Goal: Transaction & Acquisition: Obtain resource

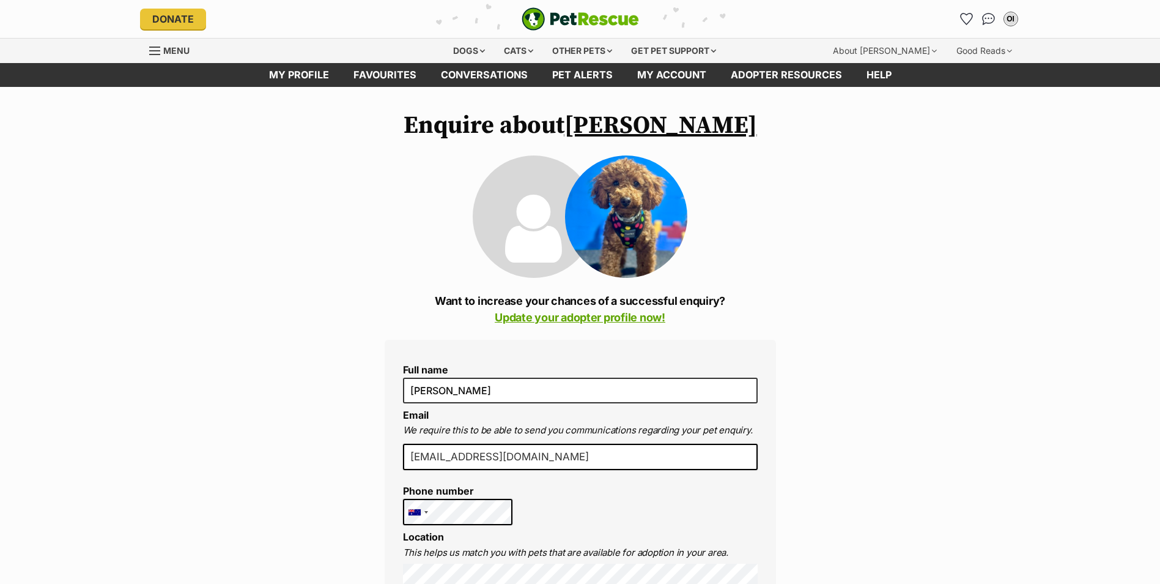
click at [664, 121] on link "[PERSON_NAME]" at bounding box center [661, 125] width 193 height 31
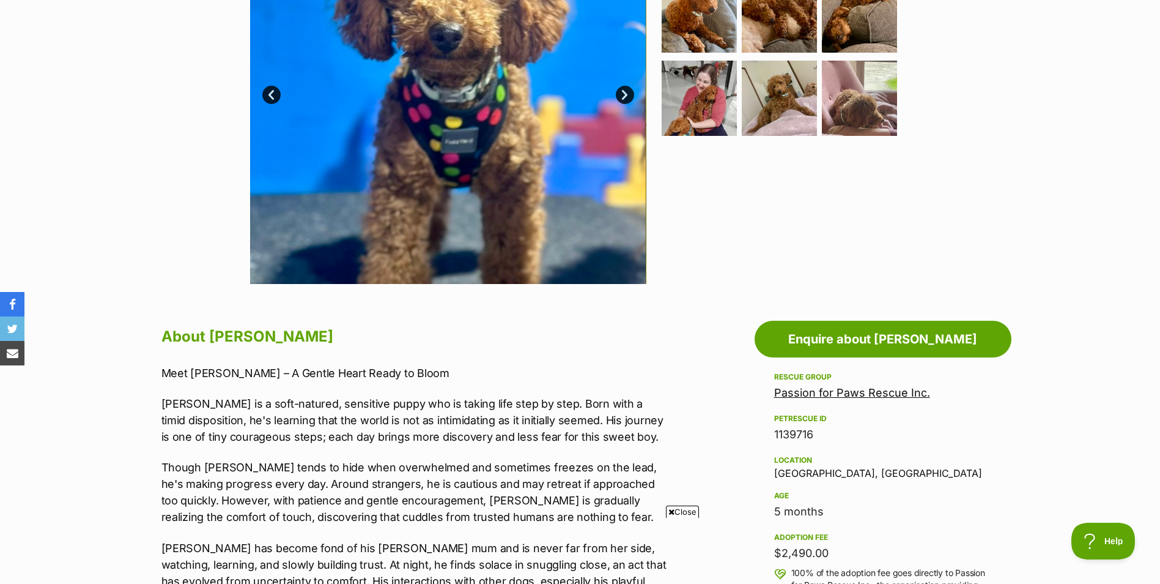
scroll to position [122, 0]
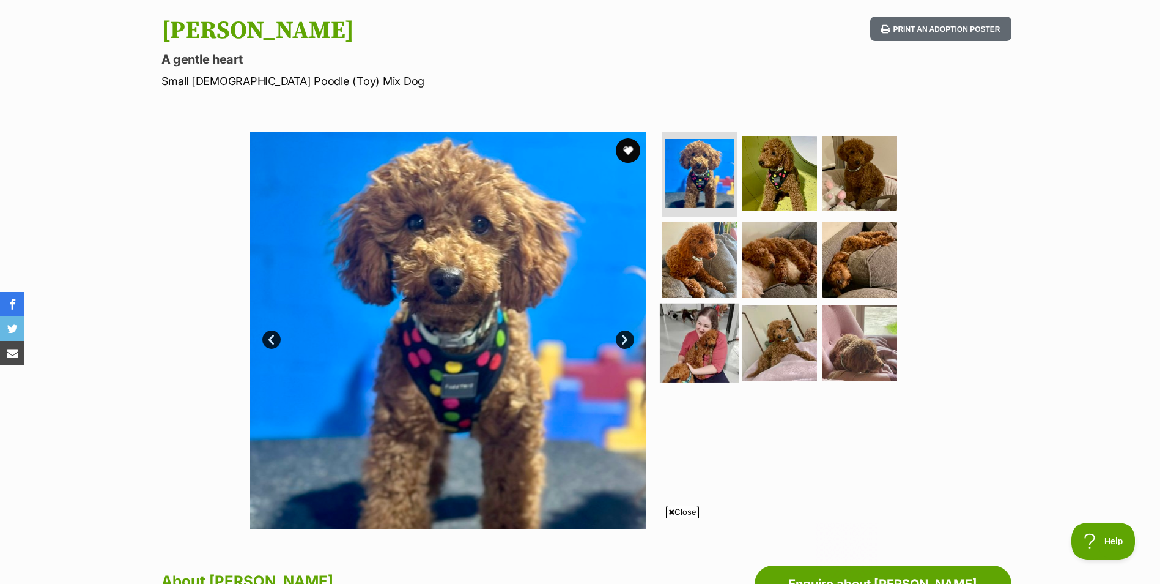
click at [706, 324] on img at bounding box center [699, 342] width 79 height 79
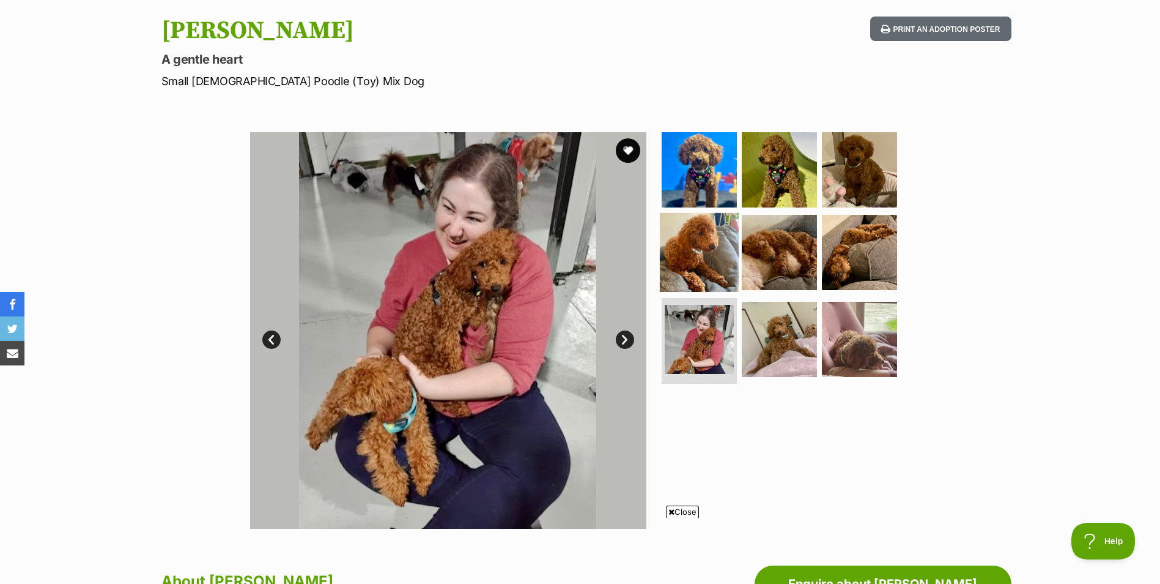
click at [712, 239] on img at bounding box center [699, 252] width 79 height 79
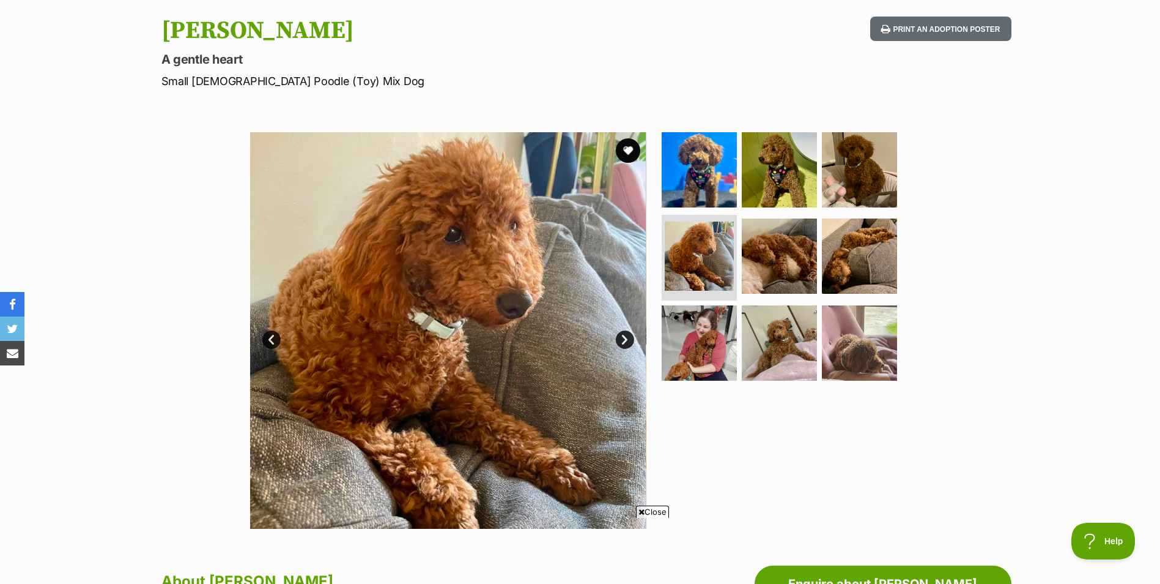
scroll to position [0, 0]
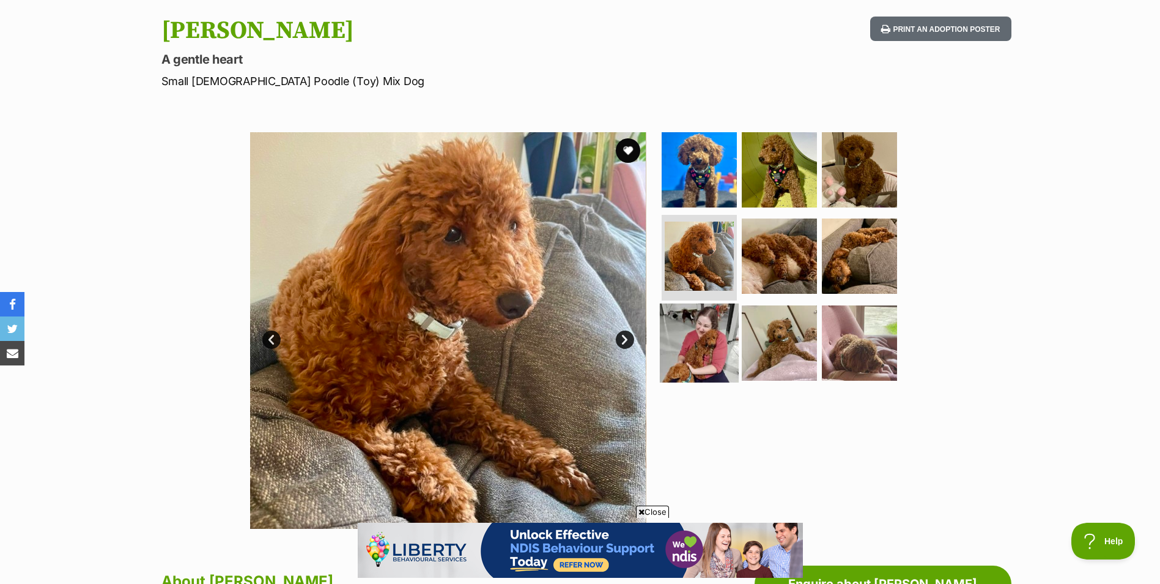
click at [693, 330] on img at bounding box center [699, 342] width 79 height 79
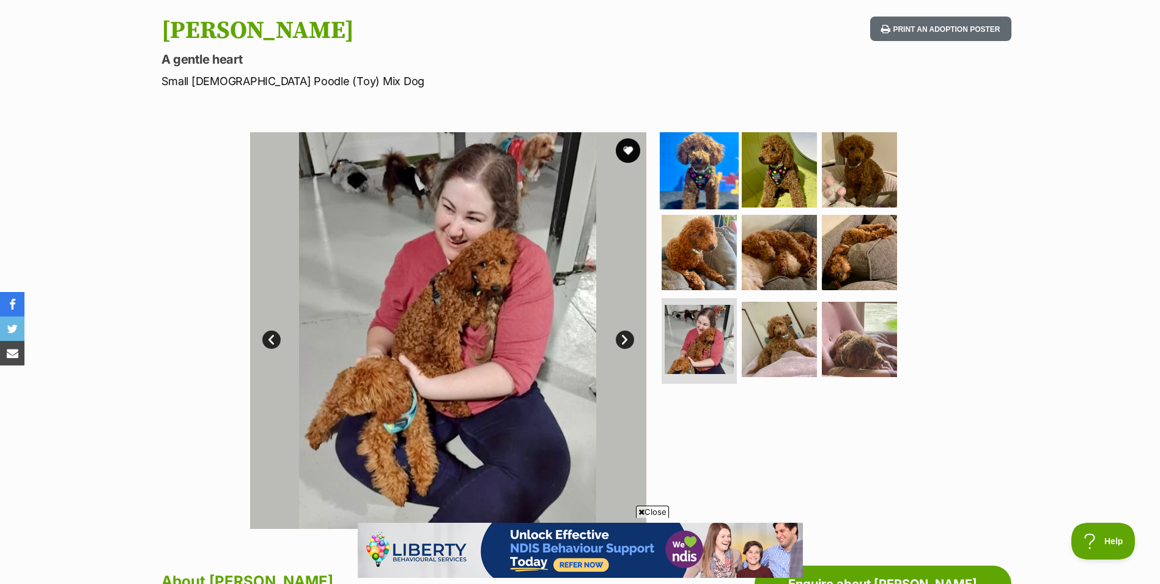
click at [682, 168] on img at bounding box center [699, 169] width 79 height 79
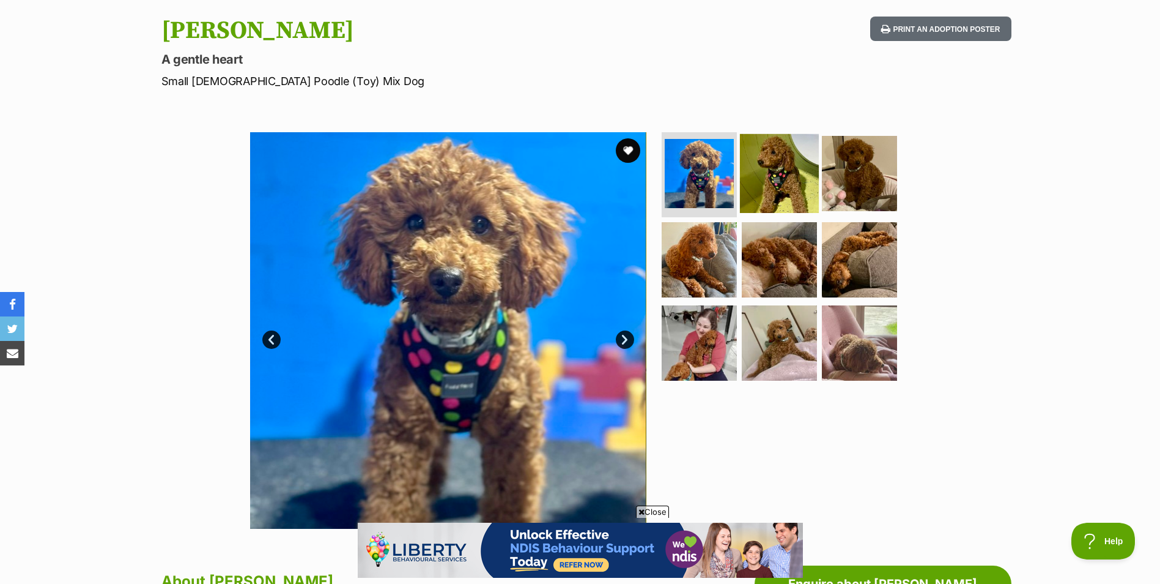
click at [782, 194] on img at bounding box center [779, 172] width 79 height 79
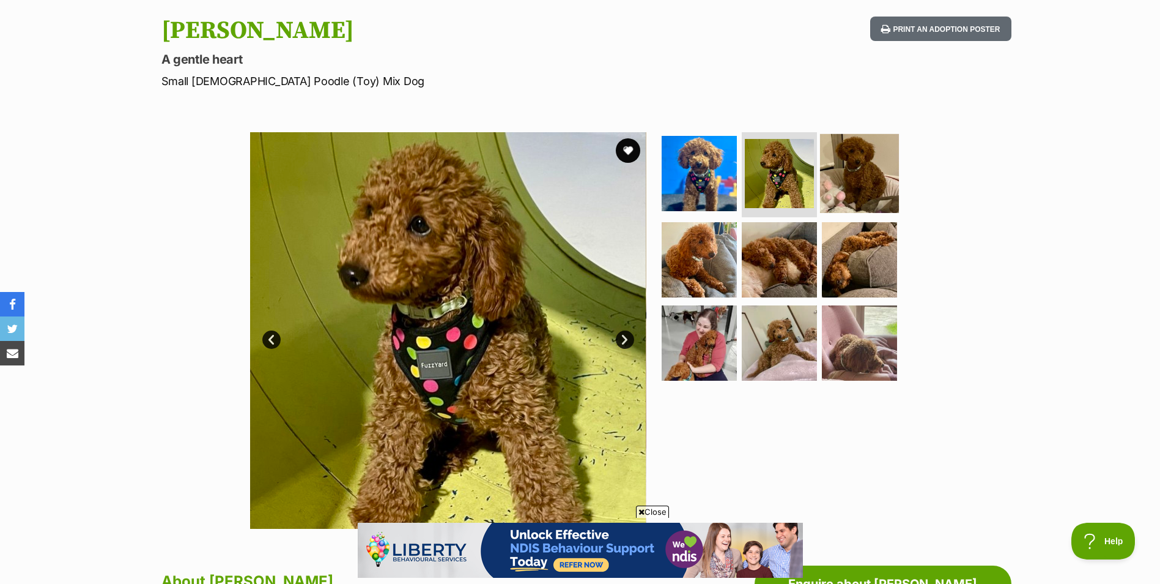
click at [849, 172] on img at bounding box center [859, 172] width 79 height 79
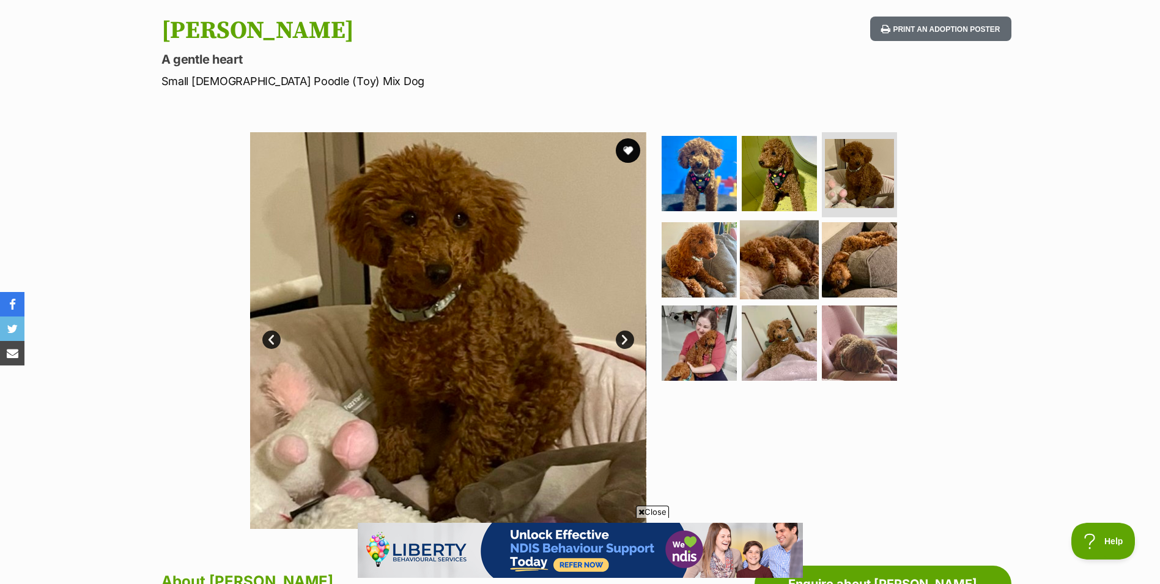
click at [791, 269] on img at bounding box center [779, 259] width 79 height 79
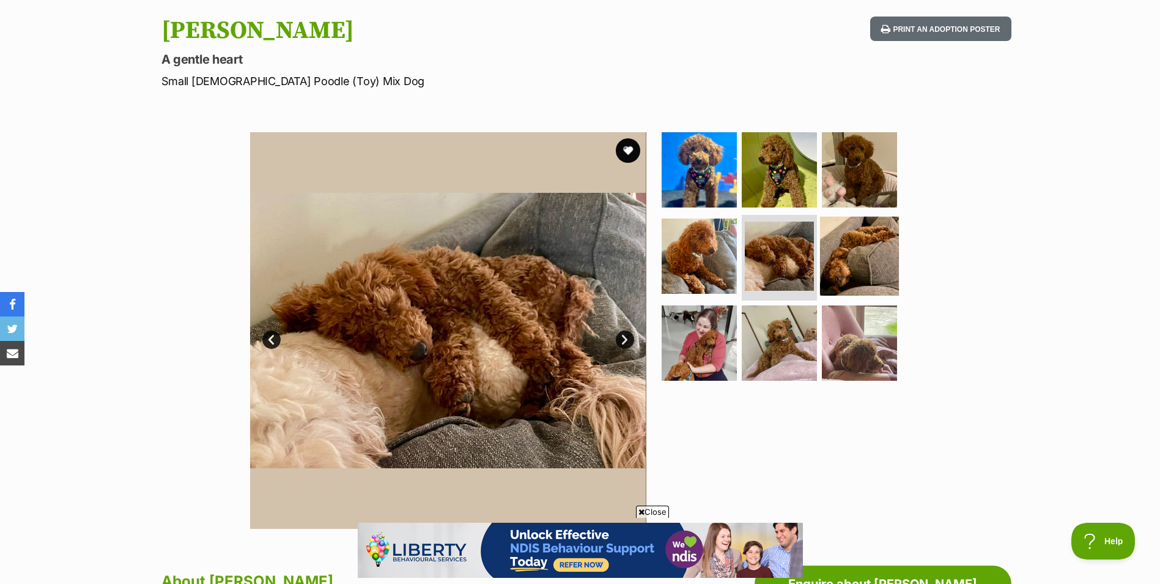
click at [864, 258] on img at bounding box center [859, 256] width 79 height 79
